Goal: Information Seeking & Learning: Learn about a topic

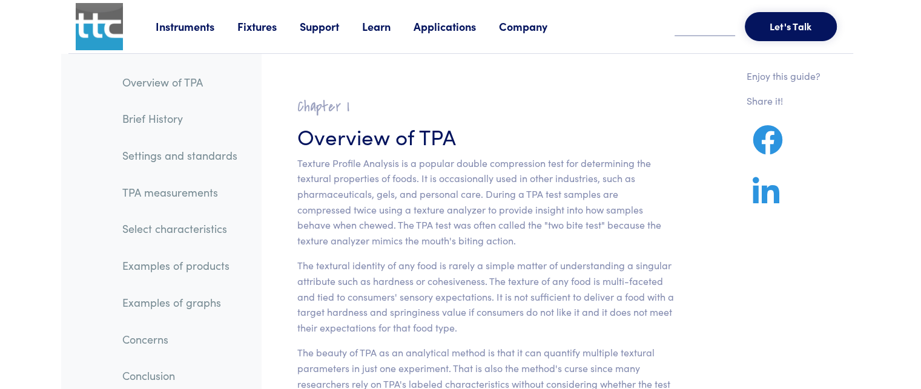
click at [189, 374] on link "Conclusion" at bounding box center [180, 376] width 134 height 28
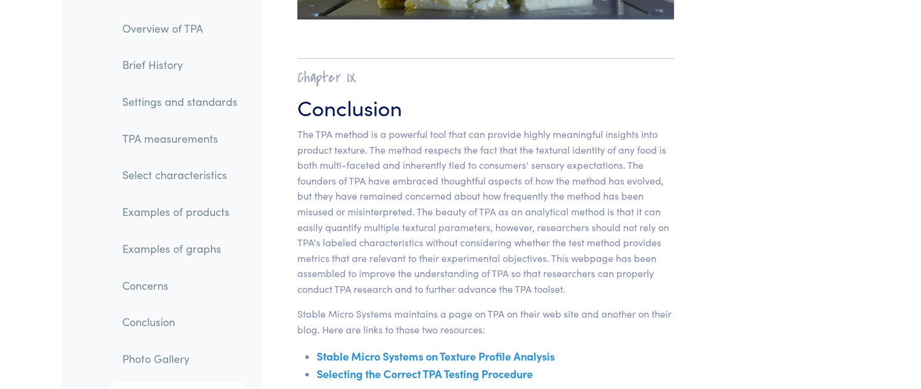
scroll to position [19373, 0]
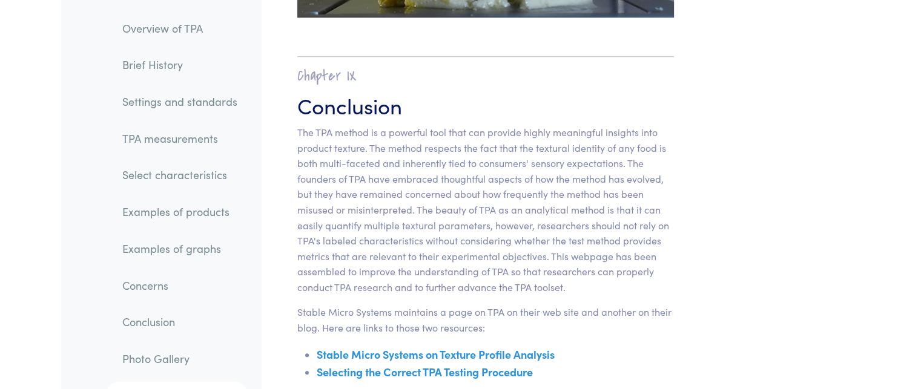
drag, startPoint x: 199, startPoint y: 334, endPoint x: 155, endPoint y: 337, distance: 43.8
click at [155, 337] on li "Photo Gallery" at bounding box center [170, 354] width 153 height 37
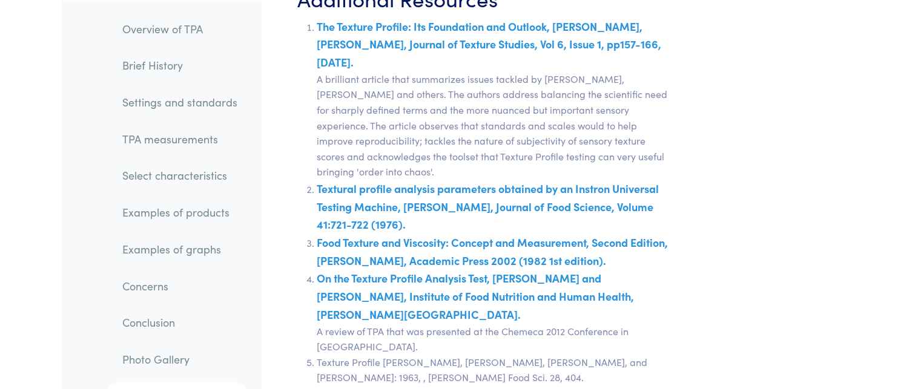
scroll to position [21319, 0]
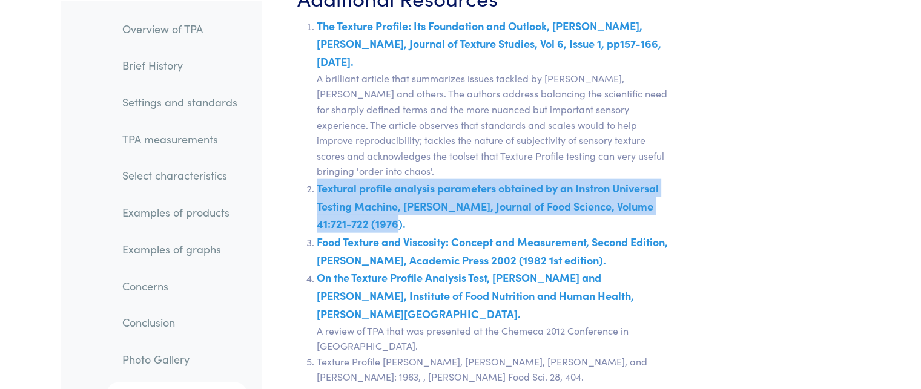
drag, startPoint x: 374, startPoint y: 134, endPoint x: 317, endPoint y: 95, distance: 69.2
click at [317, 179] on li "Textural profile analysis parameters obtained by an Instron Universal Testing M…" at bounding box center [496, 206] width 358 height 54
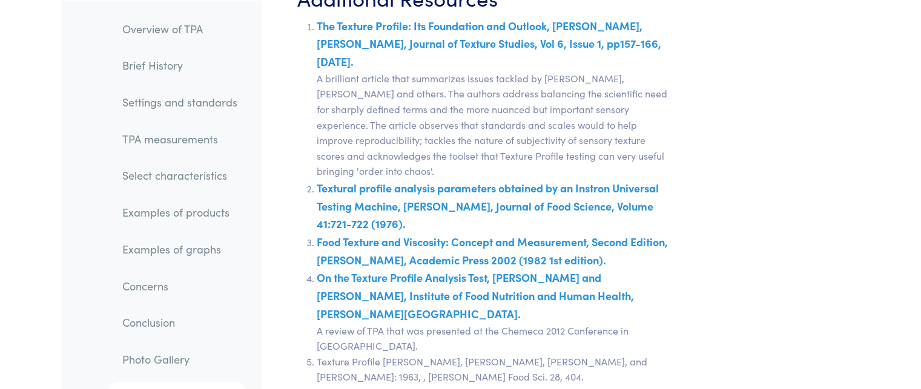
click at [377, 269] on li "On the Texture Profile Analysis Test, [PERSON_NAME] and [PERSON_NAME], Institut…" at bounding box center [496, 311] width 358 height 85
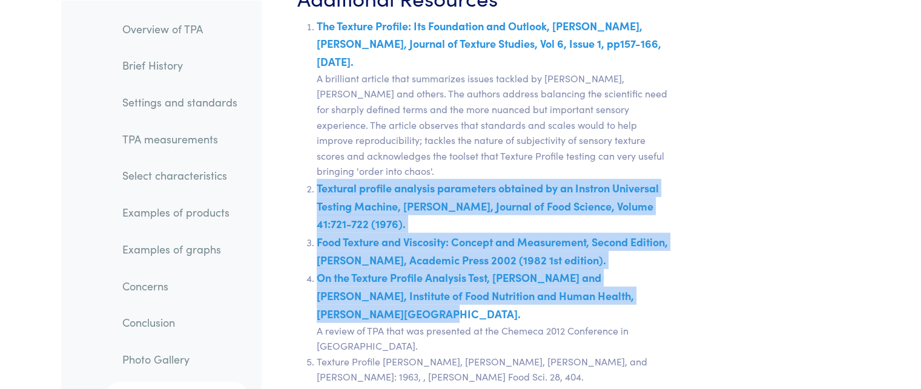
drag, startPoint x: 377, startPoint y: 221, endPoint x: 317, endPoint y: 99, distance: 136.0
copy ol "Textural profile analysis parameters obtained by an Instron Universal Testing M…"
